Goal: Communication & Community: Answer question/provide support

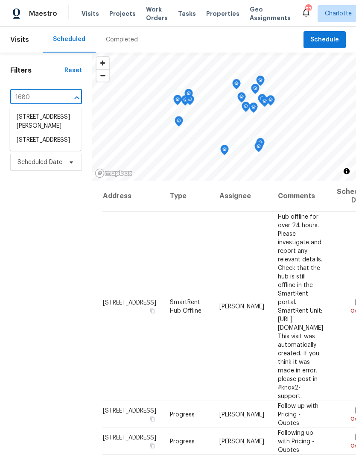
type input "1680 t"
click at [38, 124] on li "1680 Trentwood Dr, Fort Mill, SC 29715" at bounding box center [45, 117] width 71 height 14
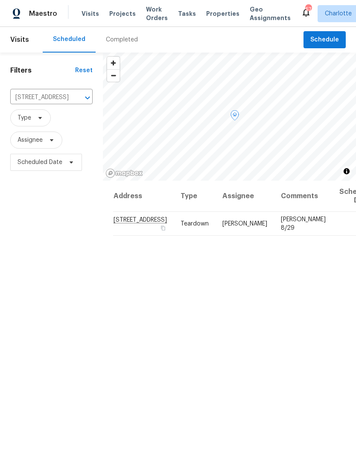
click at [0, 0] on icon at bounding box center [0, 0] width 0 height 0
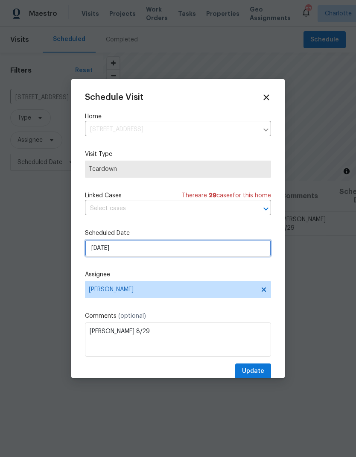
click at [166, 252] on input "8/28/2025" at bounding box center [178, 247] width 186 height 17
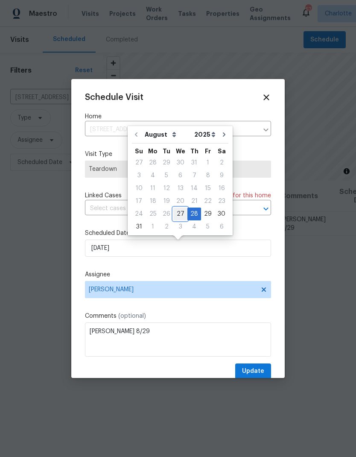
click at [180, 215] on div "27" at bounding box center [180, 214] width 14 height 12
type input "[DATE]"
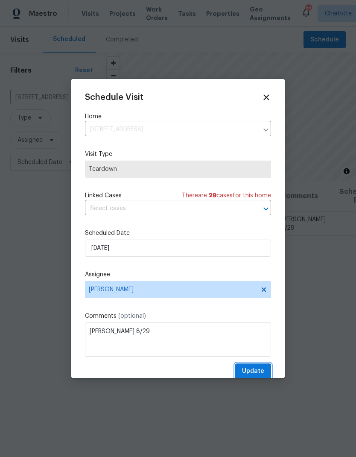
click at [258, 368] on span "Update" at bounding box center [253, 371] width 22 height 11
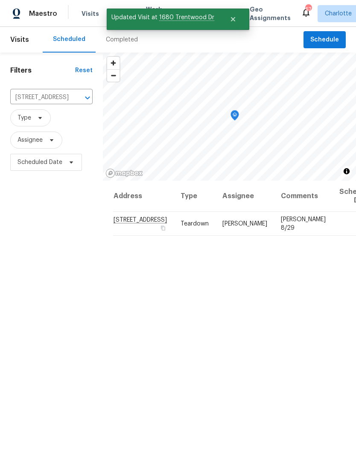
click at [72, 103] on button "Clear" at bounding box center [76, 98] width 12 height 12
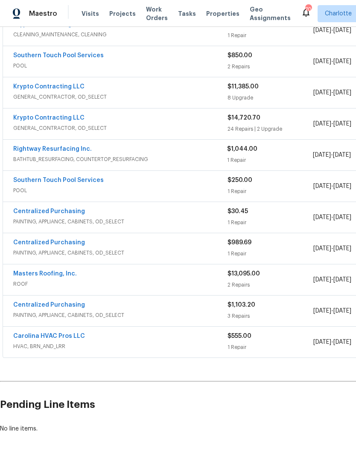
scroll to position [238, 0]
click at [61, 339] on link "Carolina HVAC Pros LLC" at bounding box center [49, 336] width 72 height 6
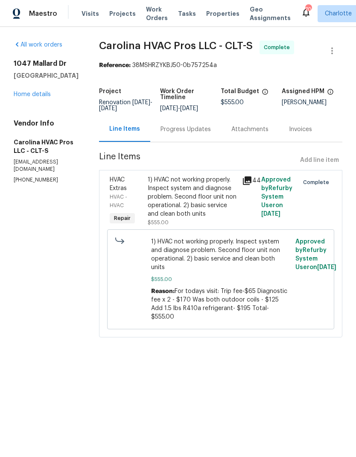
click at [189, 142] on div "Progress Updates" at bounding box center [185, 128] width 71 height 25
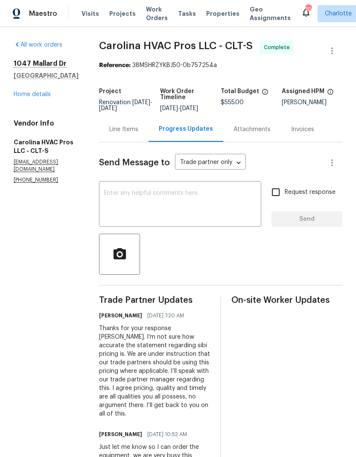
click at [176, 204] on textarea at bounding box center [180, 205] width 152 height 30
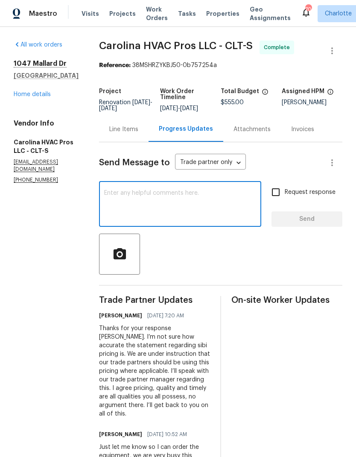
click at [177, 207] on textarea at bounding box center [180, 205] width 152 height 30
click at [200, 204] on textarea "Good morning." at bounding box center [180, 205] width 152 height 30
paste textarea "Called twice yesterday and didn't get a response. Ill send a follow up email th…"
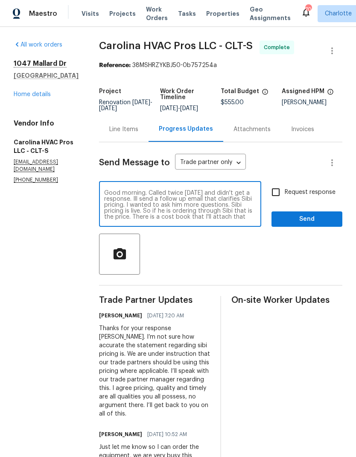
click at [155, 202] on textarea "Good morning. Called twice yesterday and didn't get a response. Ill send a foll…" at bounding box center [180, 205] width 152 height 30
click at [157, 198] on textarea "Good morning. Called twice yesterday and didn't get a response. Ill send a foll…" at bounding box center [180, 205] width 152 height 30
click at [180, 204] on textarea "Good morning. Taryn, our vendor manager called twice yesterday and didn't get a…" at bounding box center [180, 205] width 152 height 30
click at [114, 210] on textarea "Good morning. Taryn, our vendor manager called twice yesterday and wasn’t able …" at bounding box center [180, 205] width 152 height 30
click at [113, 210] on textarea "Good morning. Taryn, our vendor manager called twice yesterday and wasn’t able …" at bounding box center [180, 205] width 152 height 30
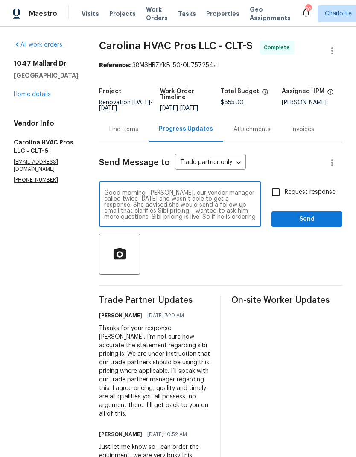
click at [166, 216] on textarea "Good morning. Taryn, our vendor manager called twice yesterday and wasn’t able …" at bounding box center [180, 205] width 152 height 30
click at [166, 215] on textarea "Good morning. Taryn, our vendor manager called twice yesterday and wasn’t able …" at bounding box center [180, 205] width 152 height 30
click at [170, 215] on textarea "Good morning. Taryn, our vendor manager called twice yesterday and wasn’t able …" at bounding box center [180, 205] width 152 height 30
click at [253, 207] on textarea "Good morning. Taryn, our vendor manager called twice yesterday and wasn’t able …" at bounding box center [180, 205] width 152 height 30
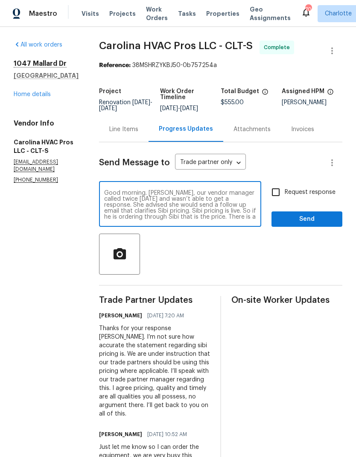
click at [256, 206] on textarea "Good morning. Taryn, our vendor manager called twice yesterday and wasn’t able …" at bounding box center [180, 205] width 152 height 30
paste textarea "I wanted to ask him more questions."
click at [256, 202] on textarea "Good morning. Taryn, our vendor manager called twice yesterday and wasn’t able …" at bounding box center [180, 205] width 152 height 30
click at [255, 202] on textarea "Good morning. Taryn, our vendor manager called twice yesterday and wasn’t able …" at bounding box center [180, 205] width 152 height 30
click at [237, 220] on textarea "Good morning. Taryn, our vendor manager called twice yesterday and wasn’t able …" at bounding box center [180, 205] width 152 height 30
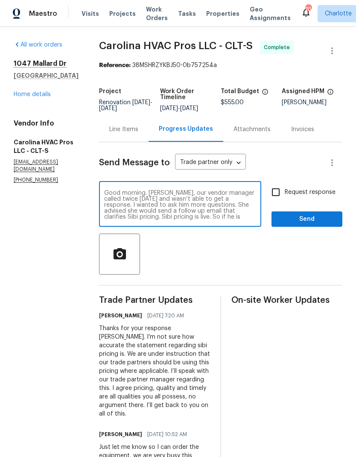
click at [253, 205] on textarea "Good morning. Taryn, our vendor manager called twice yesterday and wasn’t able …" at bounding box center [180, 205] width 152 height 30
click at [178, 210] on textarea "Good morning. Taryn, our vendor manager called twice yesterday and wasn’t able …" at bounding box center [180, 205] width 152 height 30
click at [174, 210] on textarea "Good morning. Taryn, our vendor manager called twice yesterday and wasn’t able …" at bounding box center [180, 205] width 152 height 30
click at [157, 216] on textarea "Good morning. Taryn, our vendor manager called twice yesterday and wasn’t able …" at bounding box center [180, 205] width 152 height 30
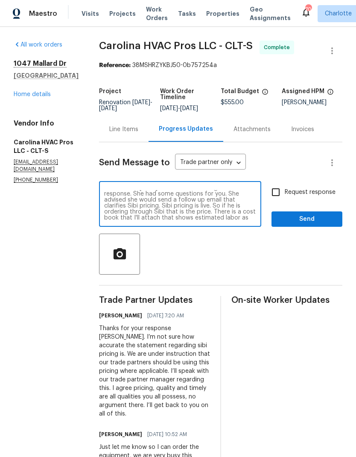
scroll to position [13, 0]
click at [205, 212] on textarea "Good morning. Taryn, our vendor manager called twice yesterday and wasn’t able …" at bounding box center [180, 205] width 152 height 30
click at [204, 212] on textarea "Good morning. Taryn, our vendor manager called twice yesterday and wasn’t able …" at bounding box center [180, 205] width 152 height 30
click at [223, 220] on textarea "Good morning. Taryn, our vendor manager called twice yesterday and wasn’t able …" at bounding box center [180, 205] width 152 height 30
click at [201, 210] on textarea "Good morning. Taryn, our vendor manager called twice yesterday and wasn’t able …" at bounding box center [180, 205] width 152 height 30
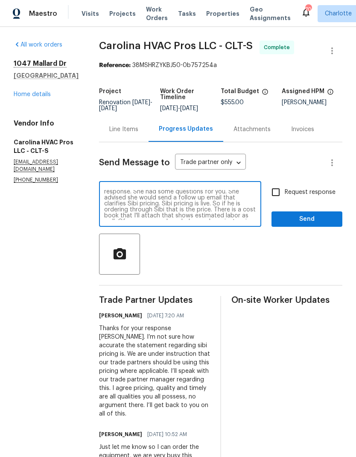
click at [200, 210] on textarea "Good morning. Taryn, our vendor manager called twice yesterday and wasn’t able …" at bounding box center [180, 205] width 152 height 30
click at [127, 215] on textarea "Good morning. Taryn, our vendor manager called twice yesterday and wasn’t able …" at bounding box center [180, 205] width 152 height 30
click at [244, 220] on textarea "Good morning. Taryn, our vendor manager called twice yesterday and wasn’t able …" at bounding box center [180, 205] width 152 height 30
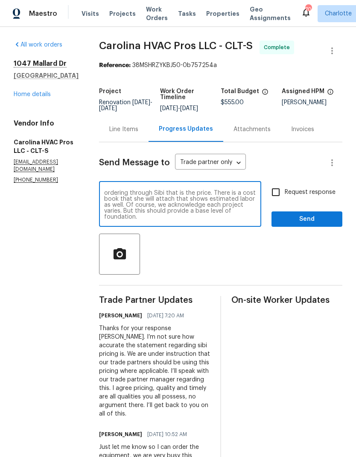
click at [231, 227] on div "Good morning. Taryn, our vendor manager called twice yesterday and wasn’t able …" at bounding box center [180, 205] width 162 height 44
click at [153, 218] on textarea "Good morning. Taryn, our vendor manager called twice yesterday and wasn’t able …" at bounding box center [180, 205] width 152 height 30
click at [150, 199] on textarea "Good morning. Taryn, our vendor manager called twice yesterday and wasn’t able …" at bounding box center [180, 205] width 152 height 30
click at [145, 200] on textarea "Good morning. Taryn, our vendor manager called twice yesterday and wasn’t able …" at bounding box center [180, 205] width 152 height 30
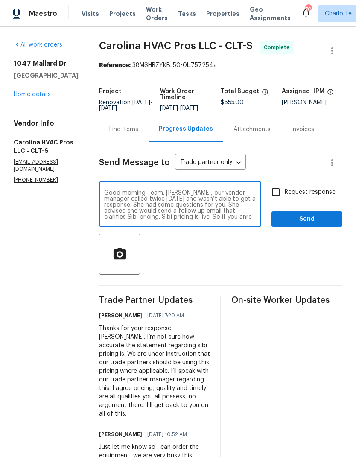
click at [244, 199] on textarea "Good morning Team. Taryn, our vendor manager called twice yesterday and wasn’t …" at bounding box center [180, 205] width 152 height 30
click at [125, 204] on textarea "Good morning Team. Taryn, our vendor manager, infrormed me called twice yesterd…" at bounding box center [180, 205] width 152 height 30
click at [151, 206] on textarea "Good morning Team. Taryn, our vendor manager, informed me called twice yesterda…" at bounding box center [180, 205] width 152 height 30
click at [130, 215] on textarea "Good morning Team. Taryn, our vendor manager, informed me she called twice yest…" at bounding box center [180, 205] width 152 height 30
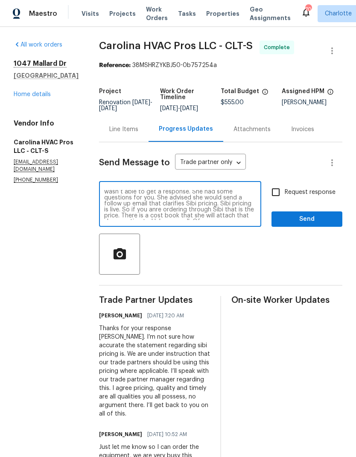
click at [130, 215] on textarea "Good morning Team. Taryn, our vendor manager, informed me she called twice yest…" at bounding box center [180, 205] width 152 height 30
click at [239, 220] on textarea "Good morning Team. Taryn, our vendor manager, informed me she called twice yest…" at bounding box center [180, 205] width 152 height 30
click at [189, 220] on textarea "Good morning Team. Taryn, our vendor manager, informed me she called twice yest…" at bounding box center [180, 205] width 152 height 30
click at [232, 220] on textarea "Good morning Team. Taryn, our vendor manager, informed me she called twice yest…" at bounding box center [180, 205] width 152 height 30
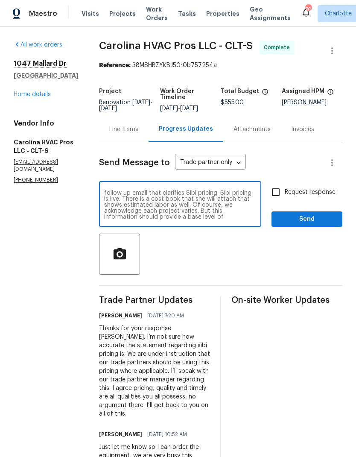
type textarea "Good morning Team. Taryn, our vendor manager, informed me she called twice yest…"
click at [323, 224] on span "Send" at bounding box center [306, 219] width 57 height 11
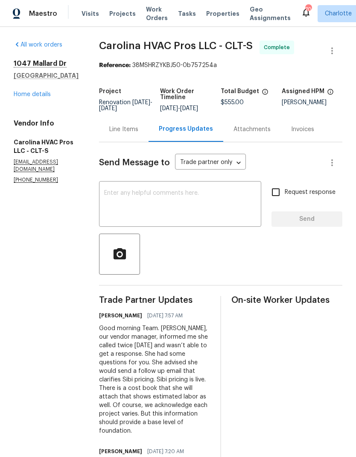
scroll to position [0, 0]
click at [17, 92] on link "Home details" at bounding box center [32, 94] width 37 height 6
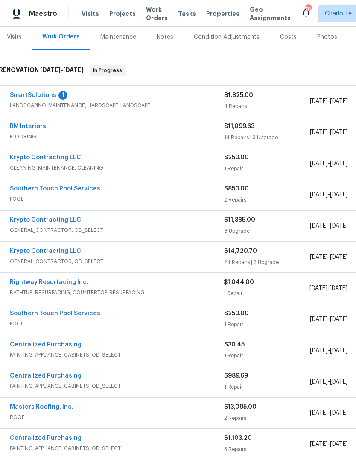
scroll to position [105, 5]
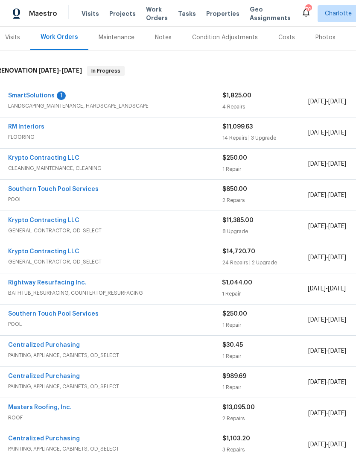
click at [23, 284] on link "Rightway Resurfacing Inc." at bounding box center [47, 282] width 79 height 6
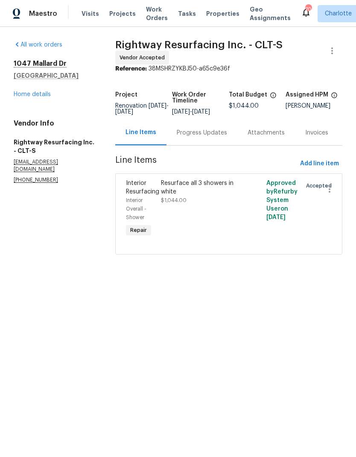
click at [199, 137] on div "Progress Updates" at bounding box center [202, 132] width 50 height 9
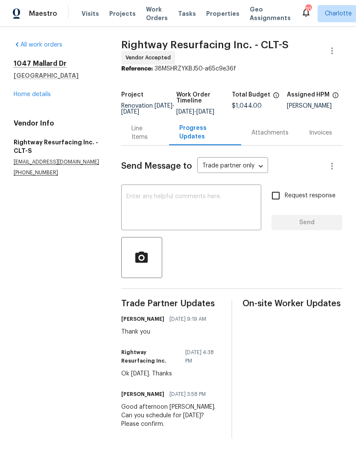
click at [206, 214] on textarea at bounding box center [191, 208] width 130 height 30
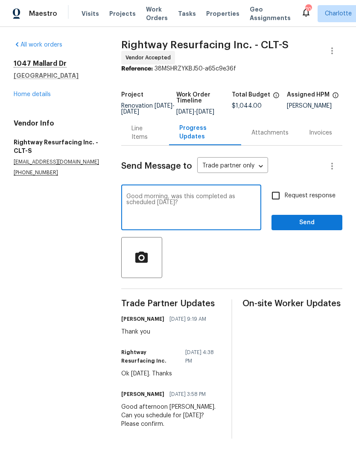
type textarea "Good morning, was this completed as scheduled yesterday?"
click at [277, 200] on input "Request response" at bounding box center [276, 195] width 18 height 18
checkbox input "true"
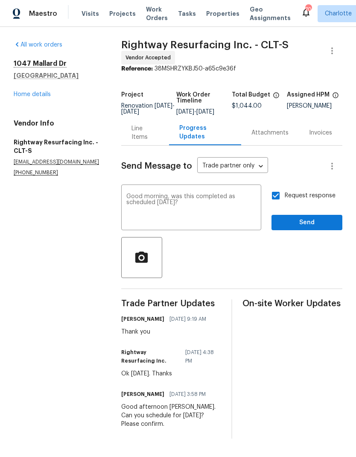
click at [238, 212] on textarea "Good morning, was this completed as scheduled yesterday?" at bounding box center [191, 208] width 130 height 30
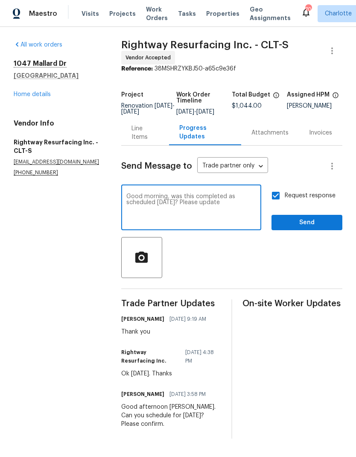
type textarea "Good morning, was this completed as scheduled yesterday? Please update"
click at [326, 227] on span "Send" at bounding box center [306, 222] width 57 height 11
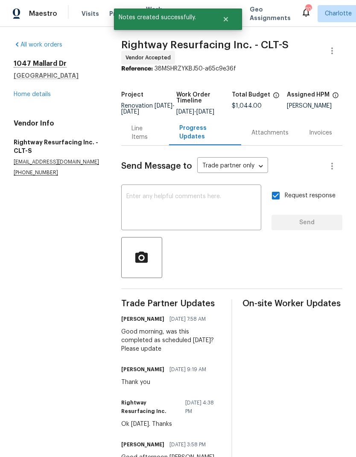
click at [18, 96] on link "Home details" at bounding box center [32, 94] width 37 height 6
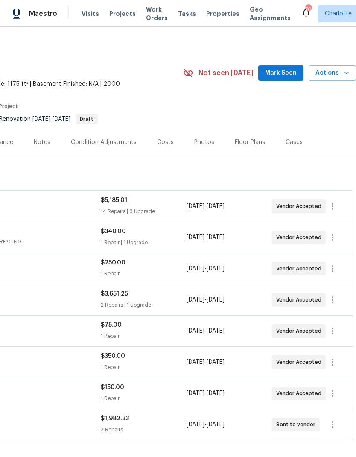
scroll to position [0, 126]
click at [287, 75] on span "Mark Seen" at bounding box center [281, 73] width 32 height 11
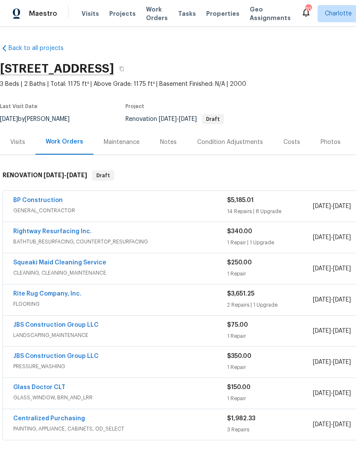
scroll to position [0, 0]
click at [68, 326] on link "JBS Construction Group LLC" at bounding box center [55, 325] width 85 height 6
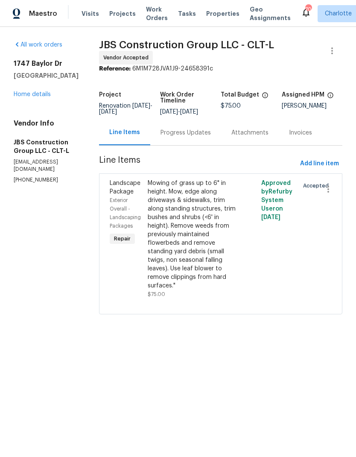
click at [197, 137] on div "Progress Updates" at bounding box center [185, 132] width 50 height 9
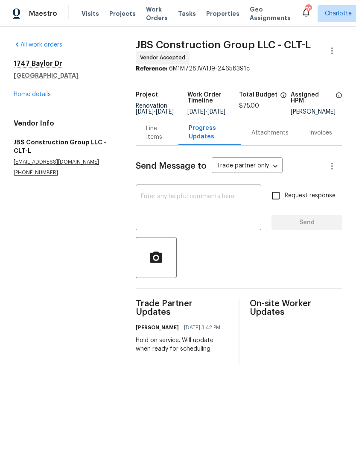
click at [22, 96] on link "Home details" at bounding box center [32, 94] width 37 height 6
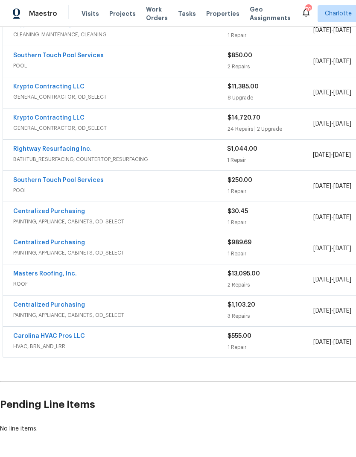
scroll to position [238, 0]
click at [66, 338] on link "Carolina HVAC Pros LLC" at bounding box center [49, 336] width 72 height 6
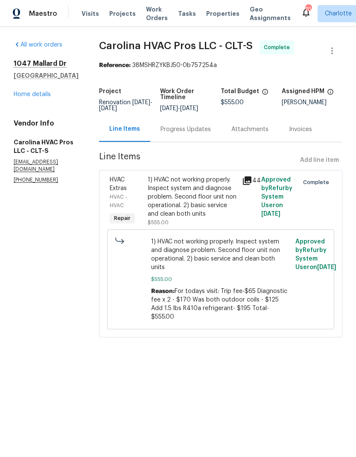
click at [197, 131] on div "Progress Updates" at bounding box center [185, 129] width 50 height 9
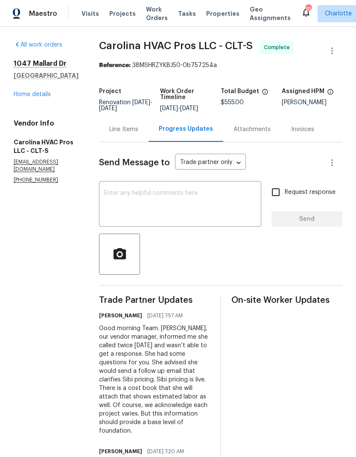
click at [25, 95] on link "Home details" at bounding box center [32, 94] width 37 height 6
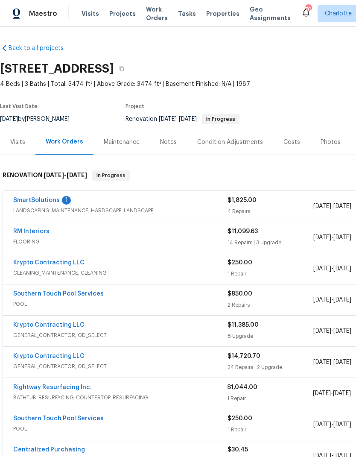
click at [79, 296] on link "Southern Touch Pool Services" at bounding box center [58, 294] width 90 height 6
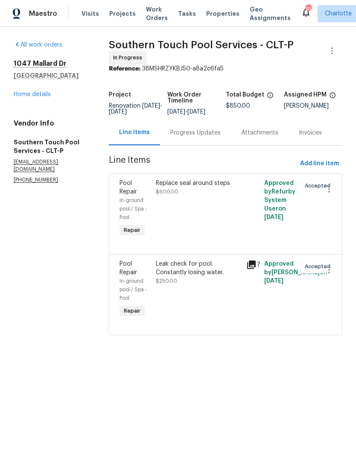
click at [186, 145] on div "Progress Updates" at bounding box center [195, 132] width 71 height 25
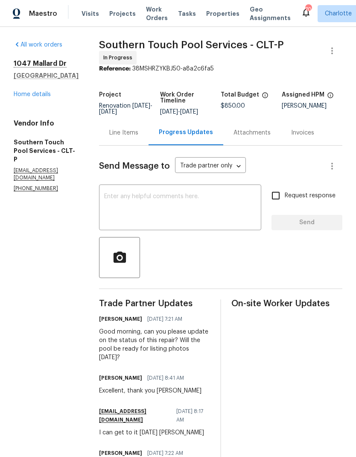
click at [20, 96] on link "Home details" at bounding box center [32, 94] width 37 height 6
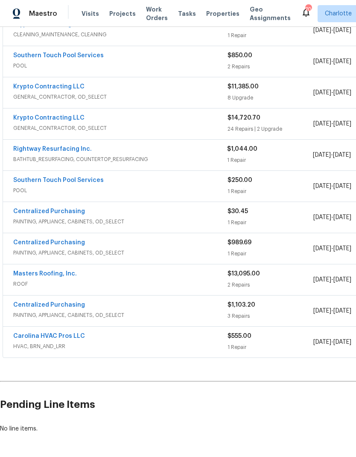
scroll to position [238, 0]
click at [66, 338] on link "Carolina HVAC Pros LLC" at bounding box center [49, 336] width 72 height 6
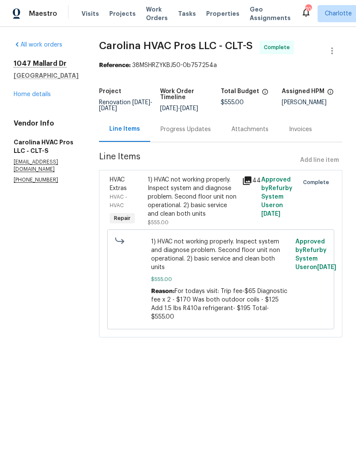
click at [25, 147] on h5 "Carolina HVAC Pros LLC - CLT-S" at bounding box center [46, 146] width 65 height 17
click at [335, 52] on icon "button" at bounding box center [332, 51] width 10 height 10
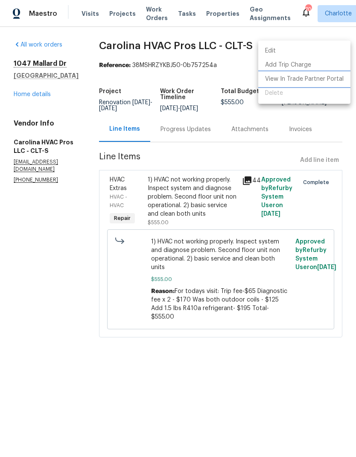
click at [329, 79] on li "View In Trade Partner Portal" at bounding box center [304, 79] width 92 height 14
click at [35, 221] on div at bounding box center [178, 228] width 356 height 457
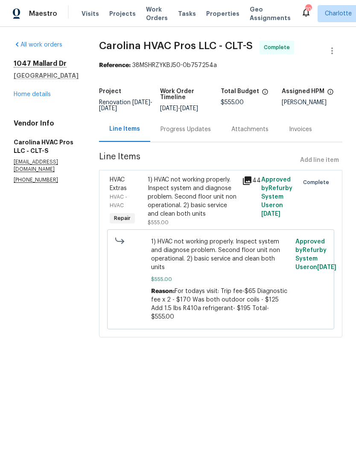
click at [22, 97] on link "Home details" at bounding box center [32, 94] width 37 height 6
